Goal: Task Accomplishment & Management: Manage account settings

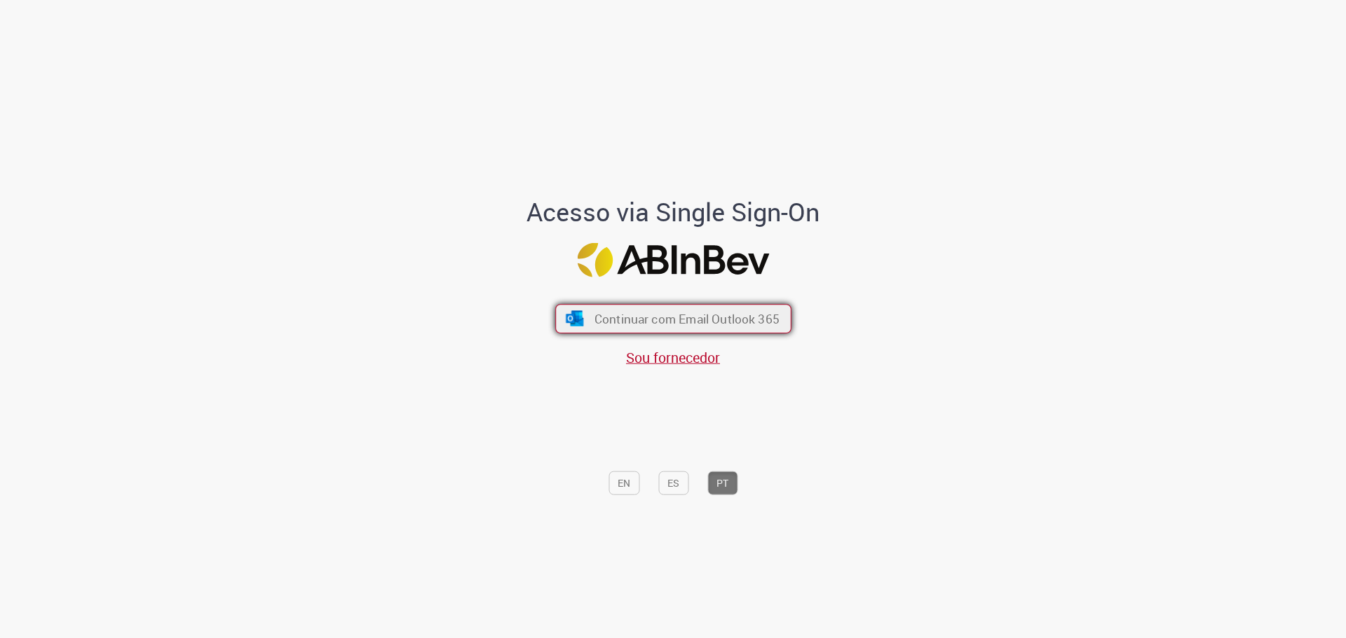
click at [585, 310] on button "Continuar com Email Outlook 365" at bounding box center [673, 318] width 236 height 29
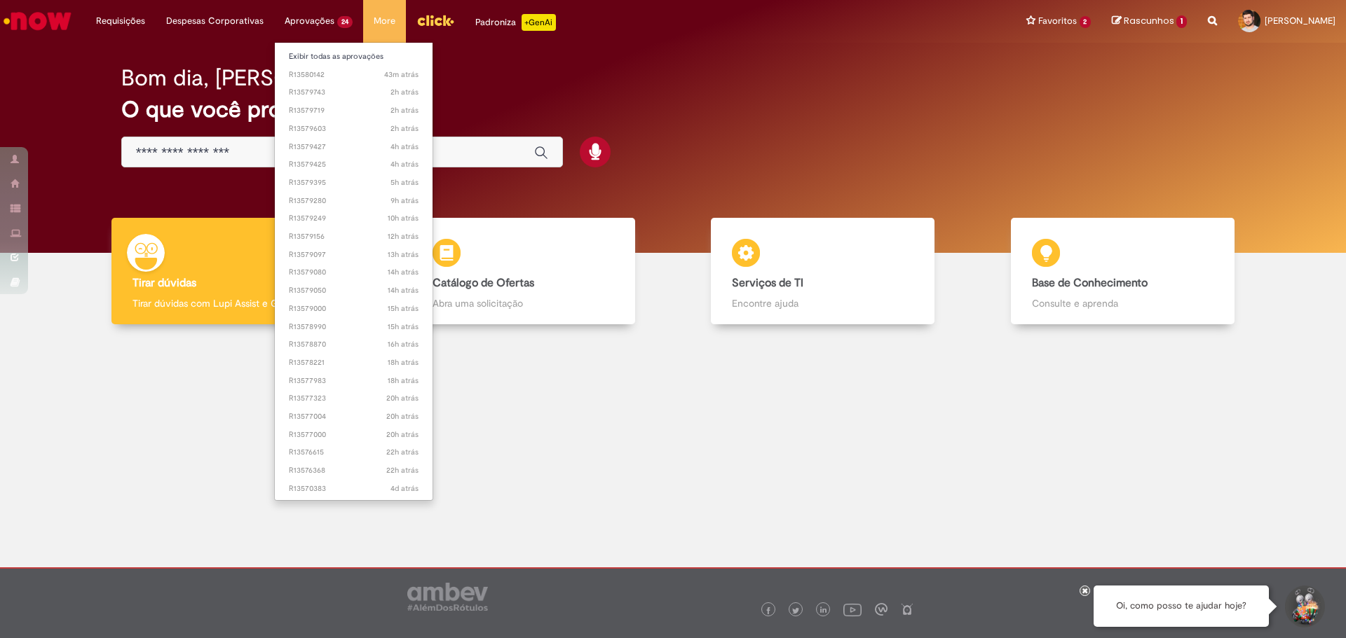
click at [313, 22] on li "Aprovações 24 Exibir todas as aprovações 43m atrás 43 minutos atrás R13580142 2…" at bounding box center [318, 21] width 89 height 42
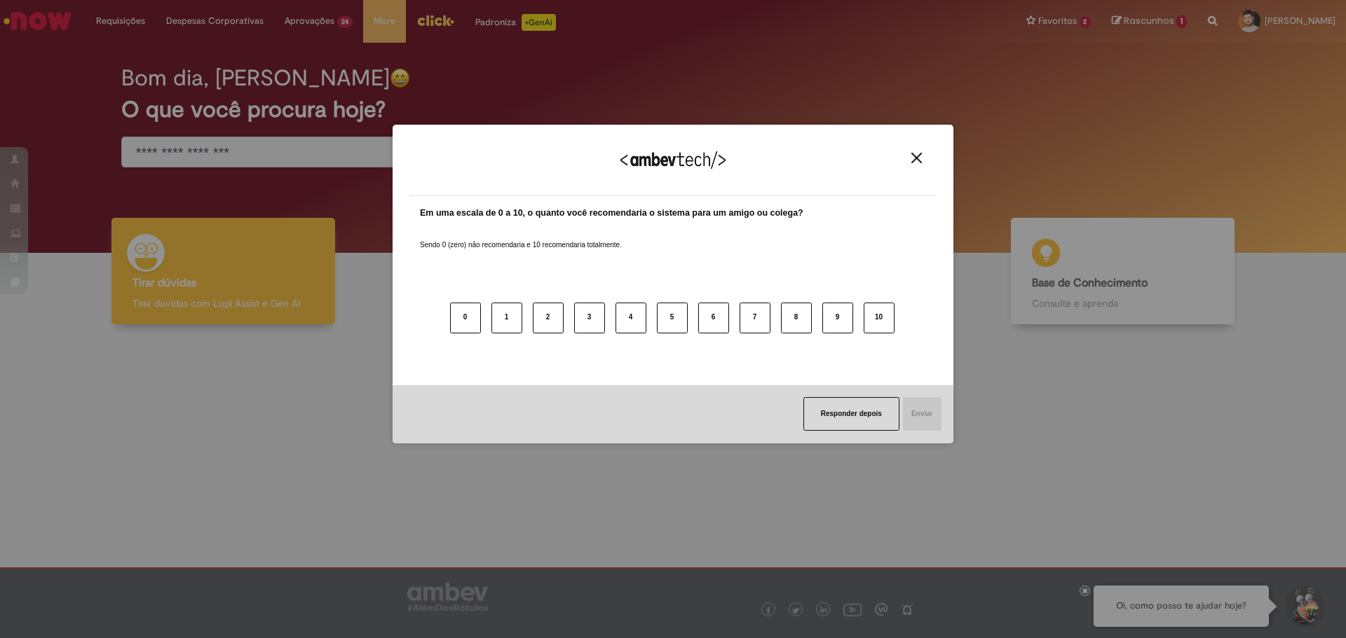
click at [924, 158] on button "Close" at bounding box center [916, 158] width 19 height 12
